Goal: Transaction & Acquisition: Purchase product/service

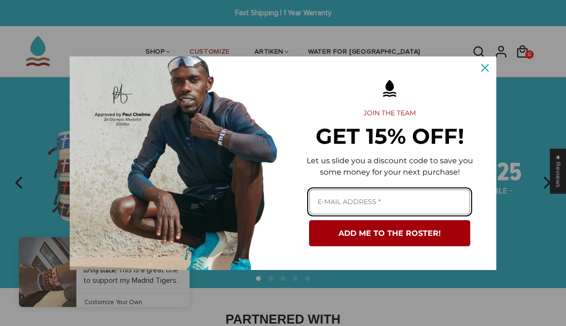
click at [390, 201] on input "Email field" at bounding box center [389, 201] width 161 height 25
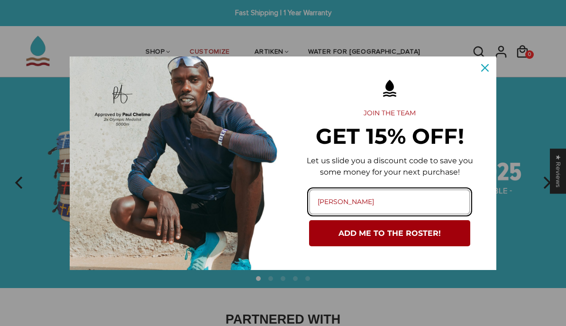
type input "erickaben@gmail.com"
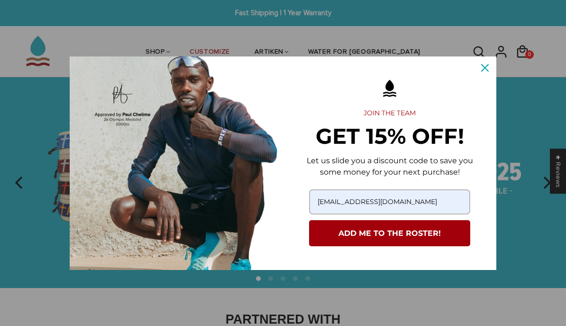
click at [441, 235] on button "ADD ME TO THE ROSTER!" at bounding box center [389, 233] width 161 height 26
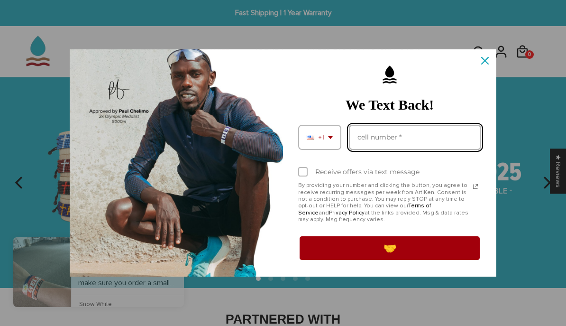
click at [419, 128] on input "Phone number field" at bounding box center [415, 137] width 132 height 25
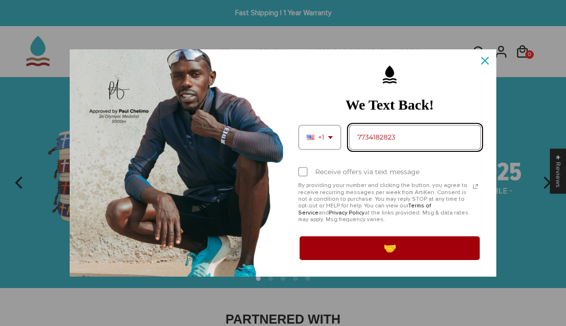
type input "7734182823"
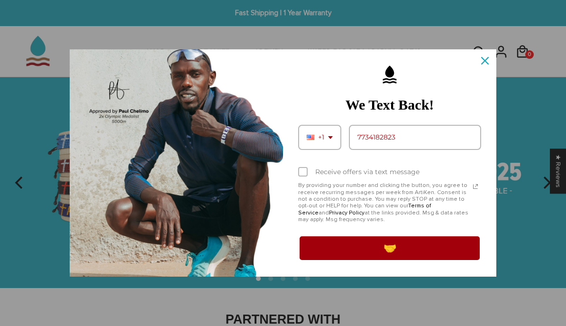
click at [307, 172] on div "Marketing offer form" at bounding box center [302, 171] width 9 height 9
click at [304, 172] on input "Receive offers via text message" at bounding box center [301, 173] width 6 height 6
checkbox input "true"
click at [387, 253] on button "🤝" at bounding box center [389, 248] width 183 height 27
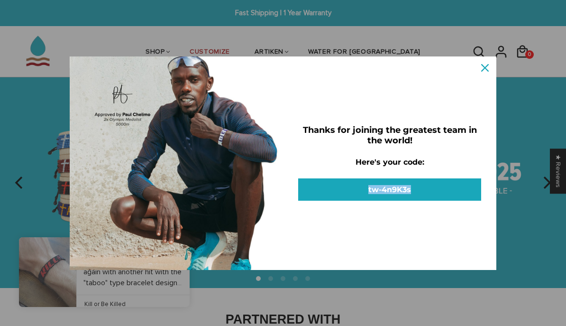
click at [536, 134] on div "Marketing offer form" at bounding box center [283, 163] width 566 height 326
click at [486, 64] on icon "close icon" at bounding box center [485, 68] width 8 height 8
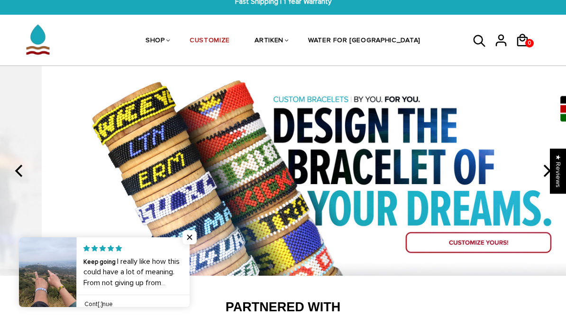
scroll to position [5, 0]
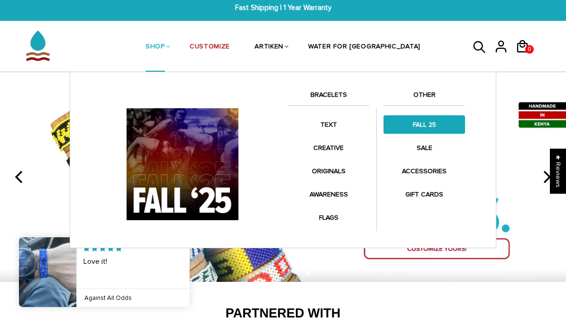
click at [423, 127] on link "FALL 25" at bounding box center [423, 124] width 81 height 18
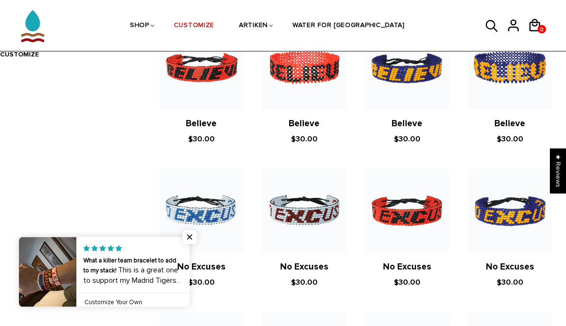
scroll to position [385, 0]
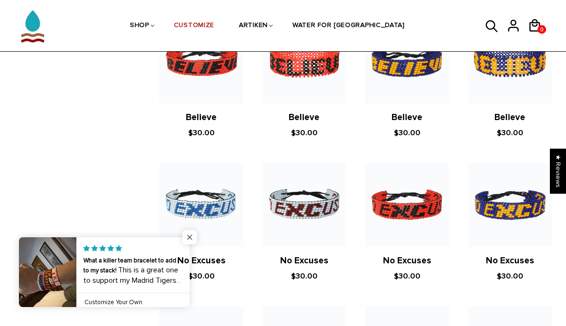
click at [195, 244] on span "Close popup widget" at bounding box center [189, 237] width 14 height 14
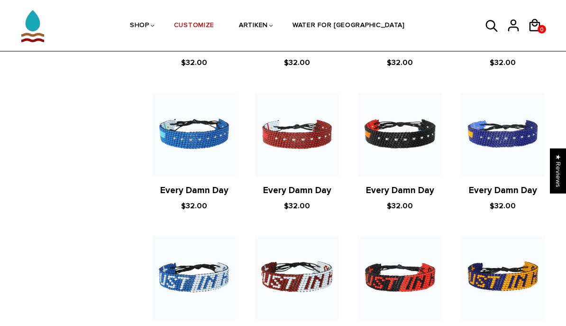
scroll to position [884, 7]
click at [400, 159] on img at bounding box center [400, 134] width 84 height 84
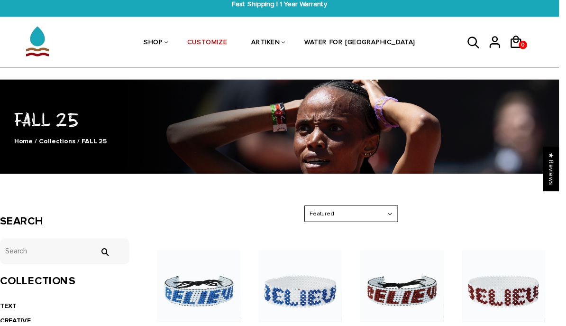
scroll to position [0, 0]
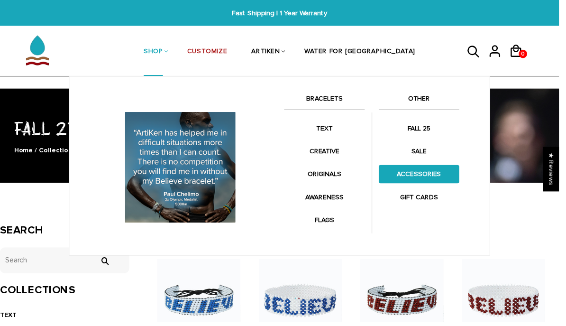
click at [436, 183] on link "ACCESSORIES" at bounding box center [423, 176] width 81 height 18
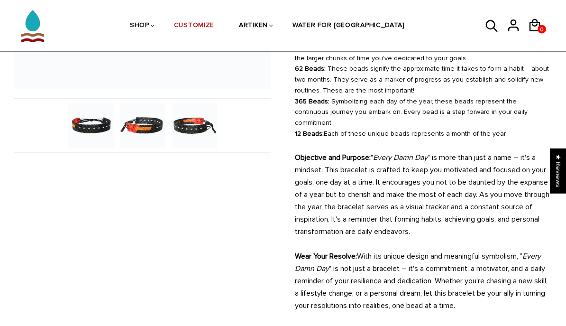
click at [139, 130] on img at bounding box center [142, 125] width 45 height 45
click at [187, 132] on img at bounding box center [193, 125] width 45 height 45
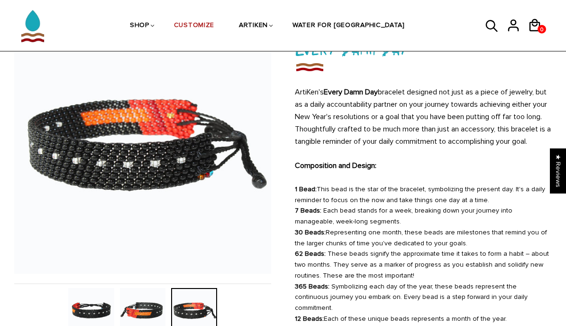
click at [85, 309] on img at bounding box center [90, 310] width 45 height 45
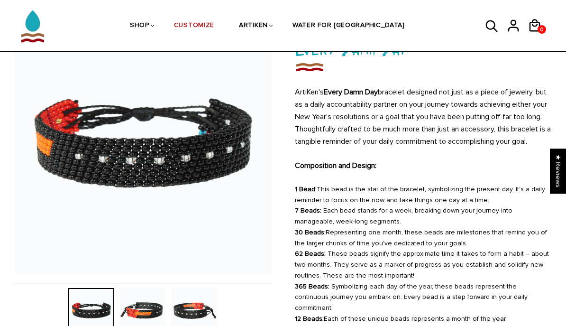
click at [131, 305] on img at bounding box center [142, 310] width 45 height 45
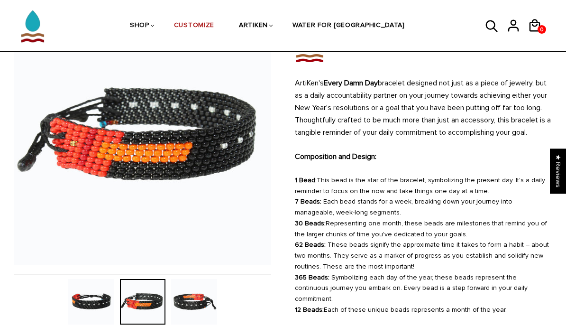
scroll to position [0, 0]
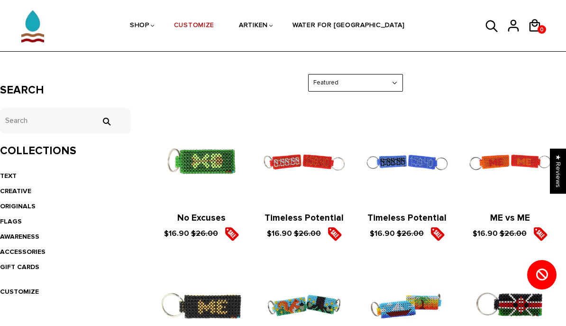
scroll to position [142, 0]
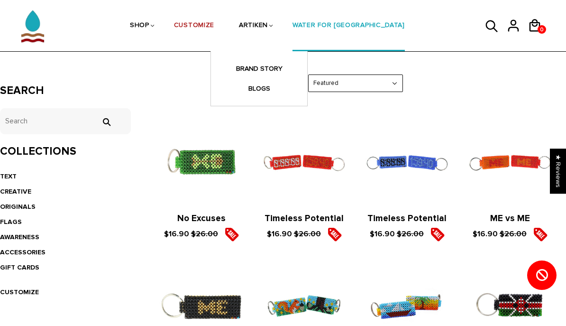
click at [362, 27] on link "WATER FOR [GEOGRAPHIC_DATA]" at bounding box center [348, 26] width 112 height 50
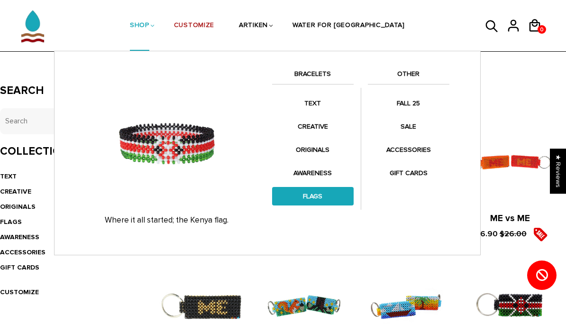
click at [319, 197] on link "FLAGS" at bounding box center [312, 196] width 81 height 18
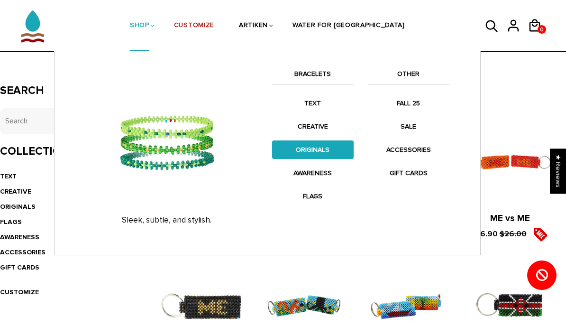
click at [326, 149] on link "ORIGINALS" at bounding box center [312, 149] width 81 height 18
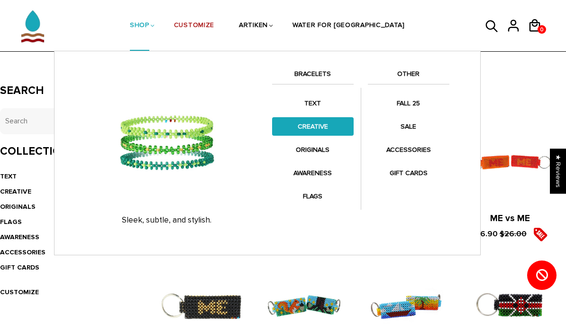
click at [323, 128] on link "CREATIVE" at bounding box center [312, 126] width 81 height 18
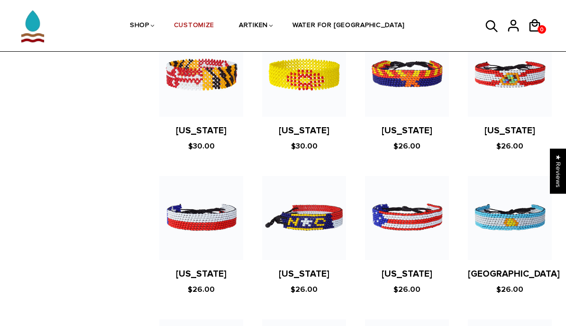
scroll to position [625, 0]
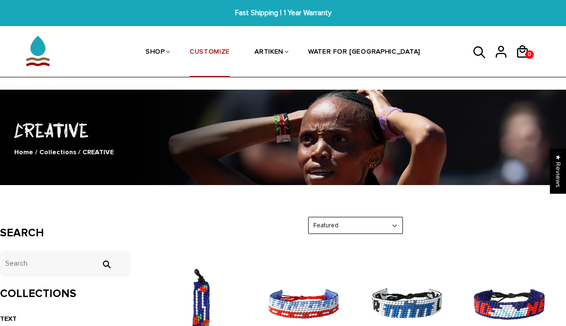
click at [230, 53] on link "CUSTOMIZE" at bounding box center [210, 52] width 40 height 50
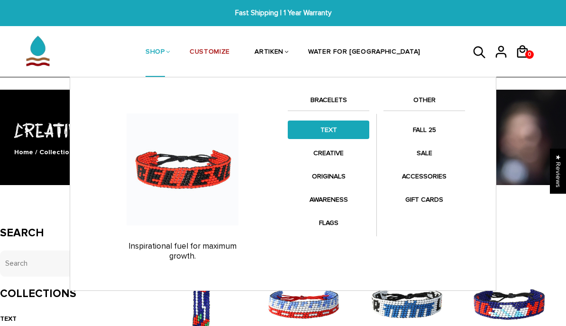
click at [335, 124] on link "TEXT" at bounding box center [328, 129] width 81 height 18
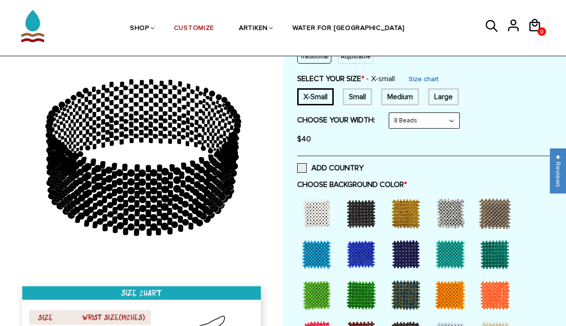
scroll to position [133, 0]
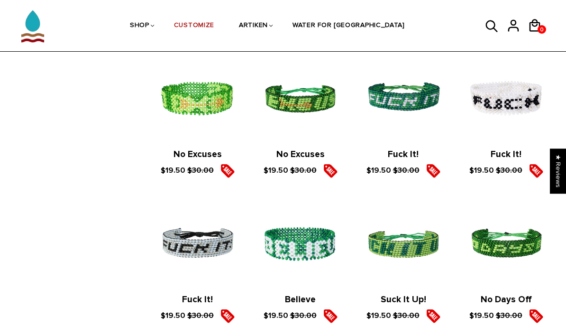
scroll to position [1063, 4]
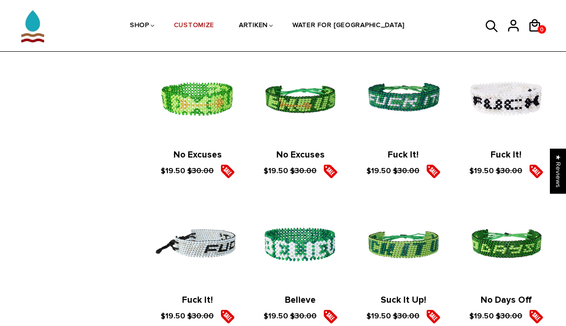
click at [184, 256] on img at bounding box center [197, 244] width 84 height 84
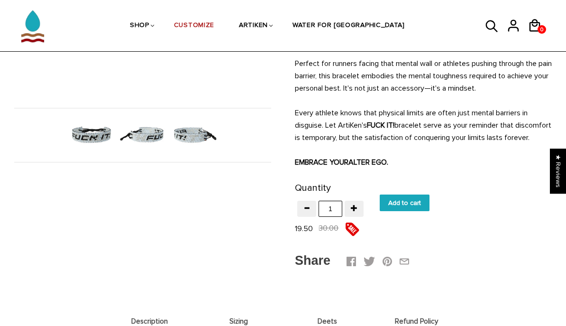
scroll to position [257, 0]
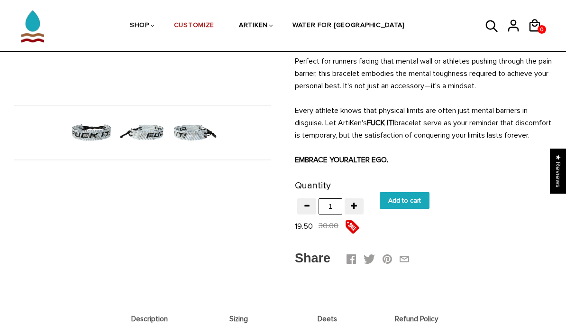
click at [140, 146] on img at bounding box center [142, 132] width 45 height 45
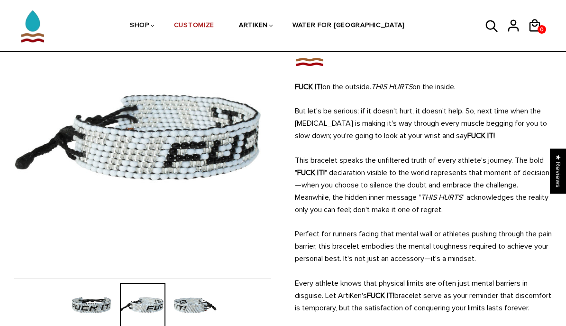
scroll to position [100, 0]
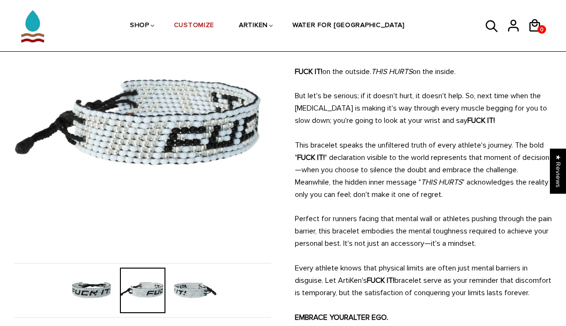
click at [199, 307] on img at bounding box center [193, 289] width 45 height 45
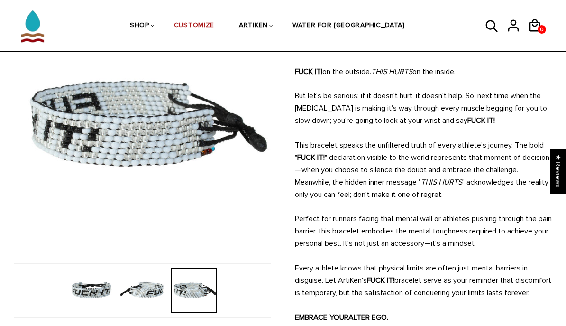
click at [96, 292] on img at bounding box center [90, 289] width 45 height 45
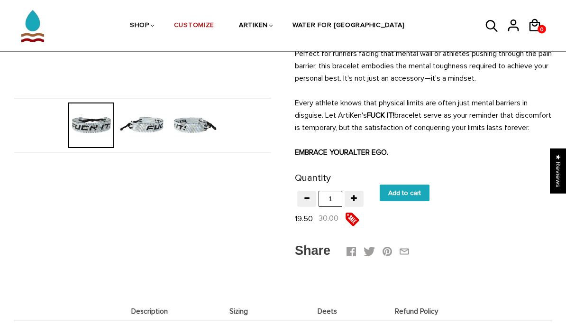
scroll to position [265, 0]
click at [416, 201] on input "Add to cart" at bounding box center [405, 192] width 50 height 17
type input "Add to cart"
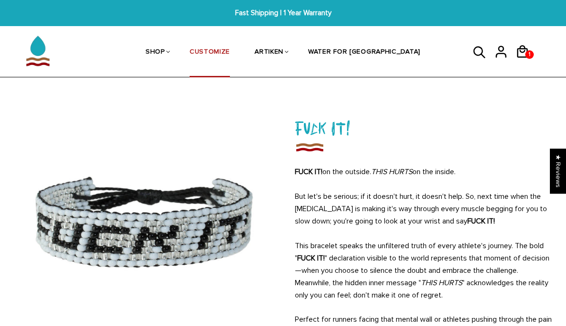
click at [230, 50] on link "CUSTOMIZE" at bounding box center [210, 52] width 40 height 50
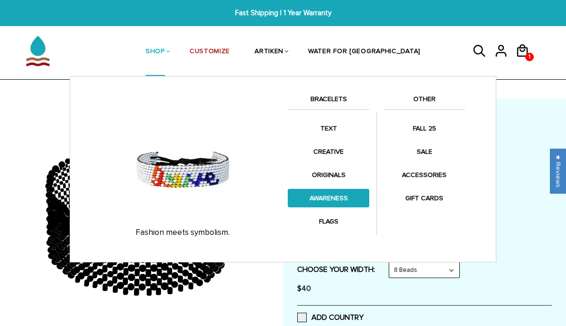
click at [346, 202] on link "AWARENESS" at bounding box center [328, 198] width 81 height 18
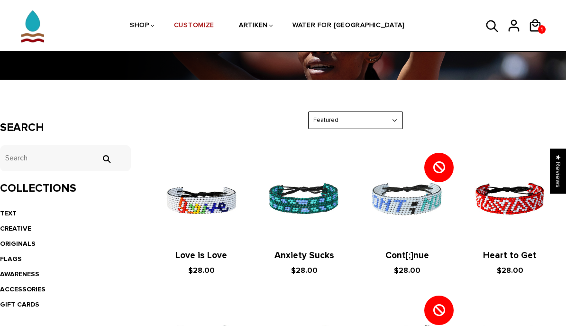
scroll to position [93, 0]
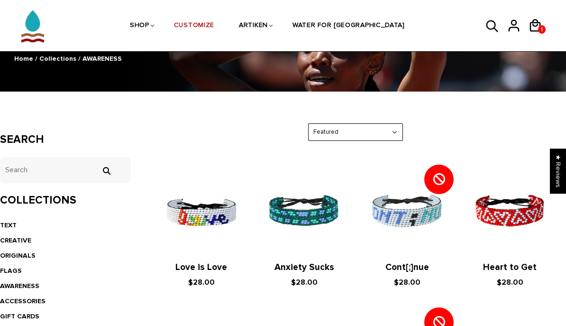
click at [353, 136] on select "Featured Best Selling $ Low to High $ High to Low Z-A A-Z Oldest to Newest Newe…" at bounding box center [355, 132] width 94 height 17
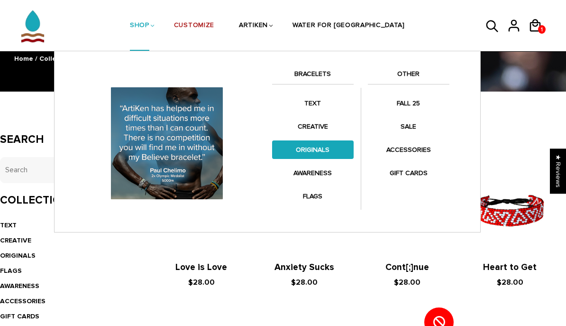
click at [319, 152] on link "ORIGINALS" at bounding box center [312, 149] width 81 height 18
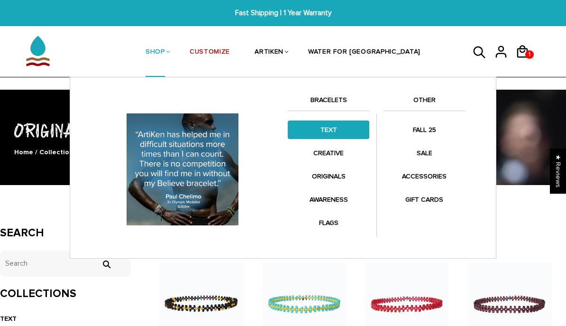
click at [335, 131] on link "TEXT" at bounding box center [328, 129] width 81 height 18
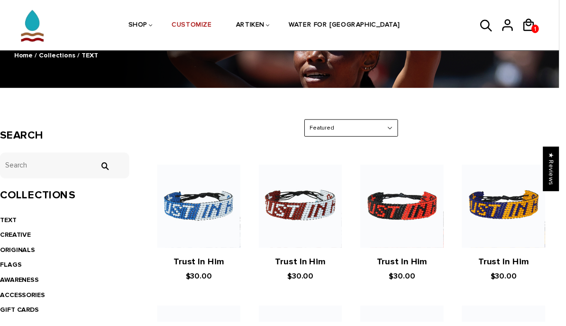
scroll to position [96, 0]
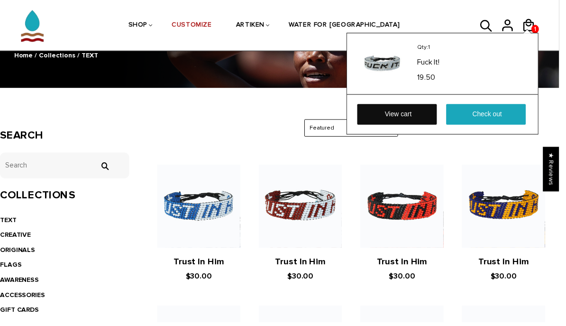
click at [420, 117] on link "View cart" at bounding box center [402, 115] width 81 height 21
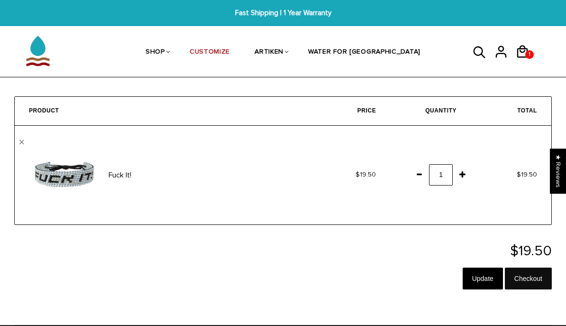
click at [537, 277] on input "Checkout" at bounding box center [528, 278] width 47 height 22
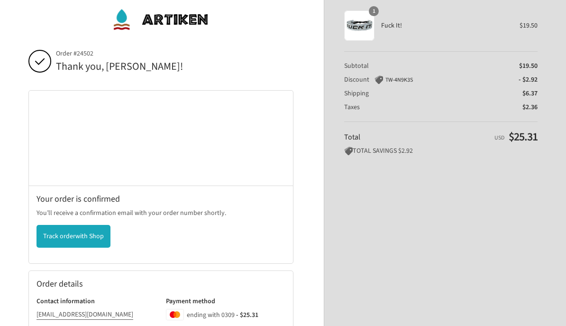
scroll to position [19, 0]
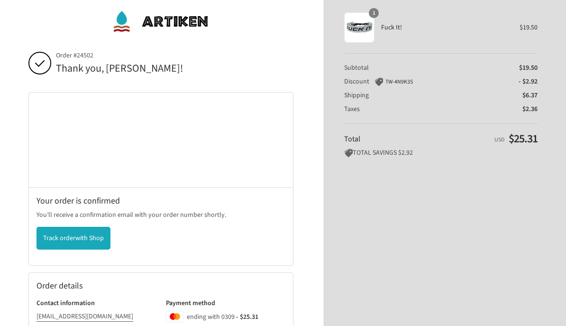
click at [362, 40] on div "1" at bounding box center [359, 28] width 30 height 30
click at [357, 22] on div "1" at bounding box center [359, 28] width 30 height 30
click at [365, 31] on div "1" at bounding box center [359, 28] width 30 height 30
click at [182, 25] on img at bounding box center [160, 22] width 97 height 28
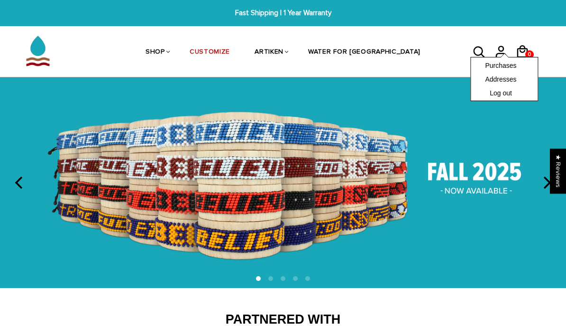
click at [507, 64] on link "Purchases" at bounding box center [504, 64] width 38 height 9
click at [512, 69] on link "Purchases" at bounding box center [504, 64] width 38 height 9
click at [499, 66] on link "Purchases" at bounding box center [504, 64] width 38 height 9
